Goal: Check status

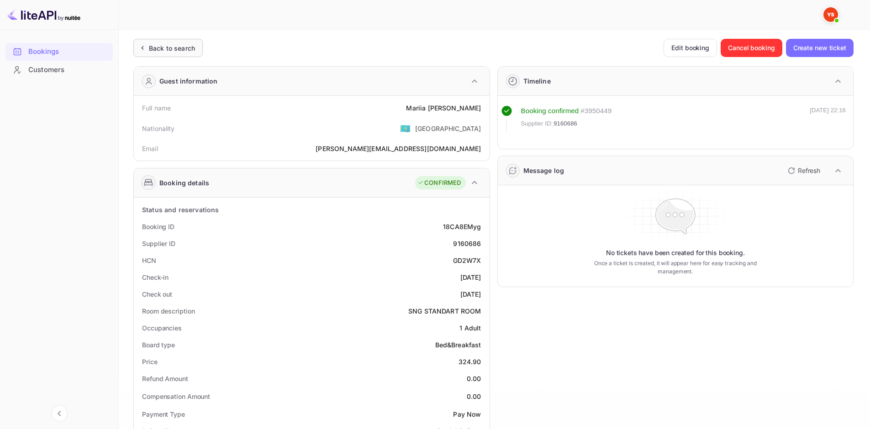
click at [185, 53] on div "Back to search" at bounding box center [167, 48] width 69 height 18
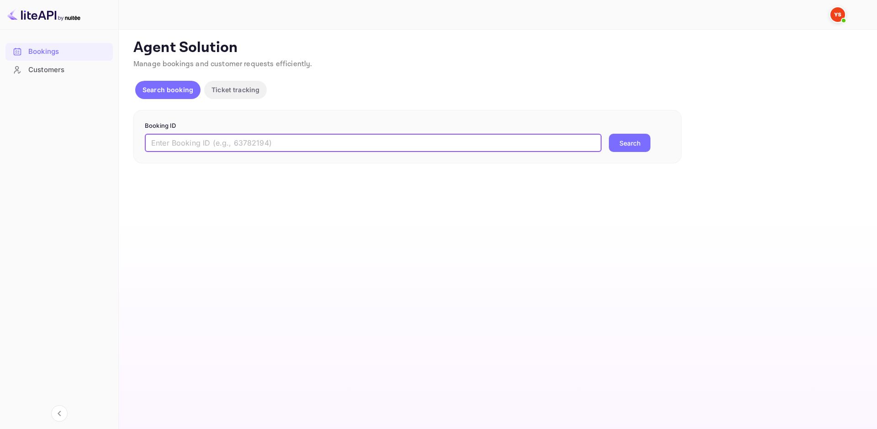
click at [242, 139] on input "text" at bounding box center [373, 143] width 457 height 18
paste input "9833653"
type input "9833653"
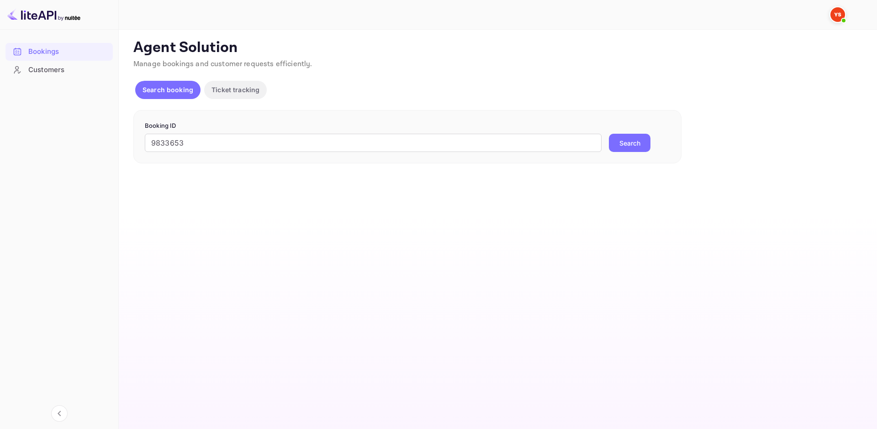
click at [620, 143] on button "Search" at bounding box center [630, 143] width 42 height 18
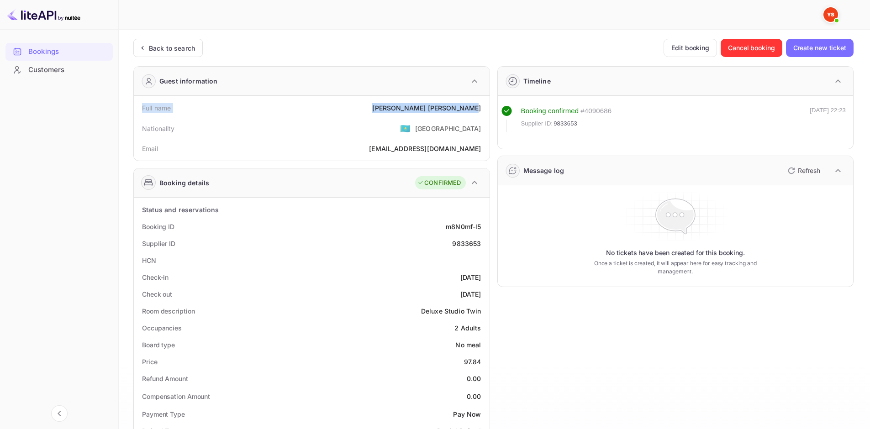
drag, startPoint x: 141, startPoint y: 107, endPoint x: 481, endPoint y: 112, distance: 340.3
click at [481, 112] on div "Full name [PERSON_NAME]" at bounding box center [311, 108] width 349 height 17
copy div "Full name [PERSON_NAME]"
drag, startPoint x: 143, startPoint y: 223, endPoint x: 488, endPoint y: 295, distance: 352.2
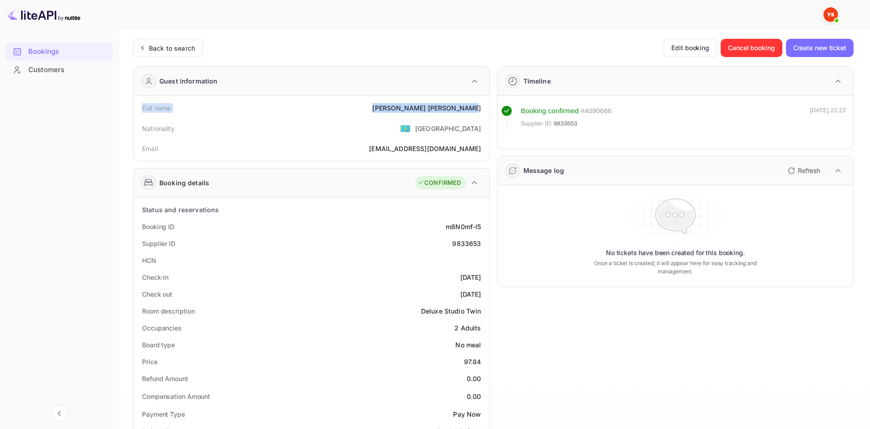
copy div "Booking ID m8N0mf-l5 Supplier ID 9833653 HCN Check-in [DATE] Check out [DATE]"
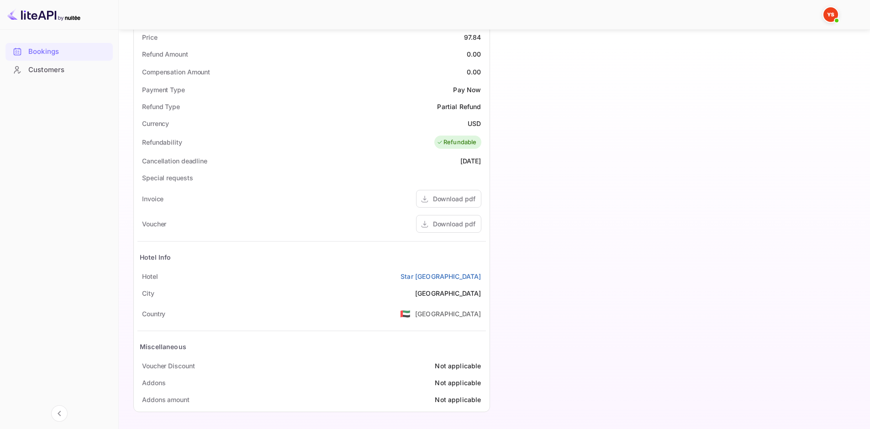
scroll to position [325, 0]
drag, startPoint x: 140, startPoint y: 278, endPoint x: 484, endPoint y: 279, distance: 344.0
click at [484, 279] on div "Hotel [GEOGRAPHIC_DATA] Apartments" at bounding box center [311, 276] width 349 height 17
copy div "Hotel [GEOGRAPHIC_DATA] Apartments"
